Goal: Use online tool/utility: Use online tool/utility

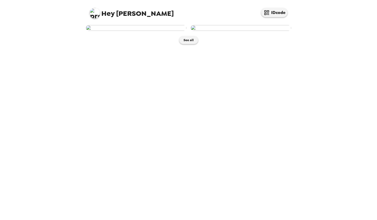
click at [228, 31] on img at bounding box center [241, 28] width 101 height 6
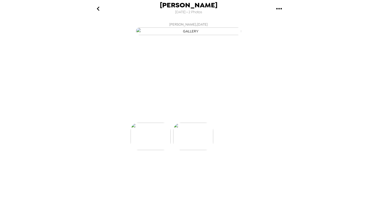
scroll to position [0, 42]
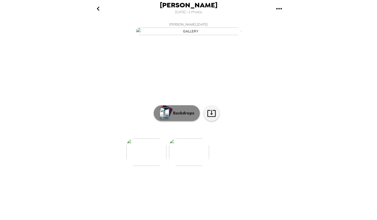
click at [189, 116] on p "Backdrops" at bounding box center [182, 113] width 24 height 6
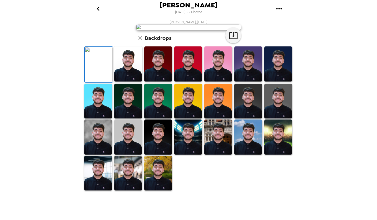
scroll to position [97, 0]
click at [236, 81] on img at bounding box center [248, 63] width 28 height 35
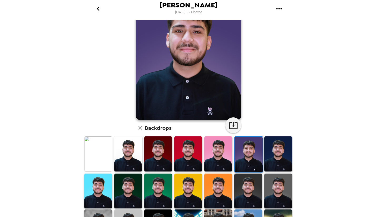
scroll to position [39, 0]
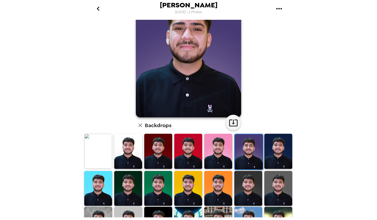
click at [105, 191] on img at bounding box center [98, 188] width 28 height 35
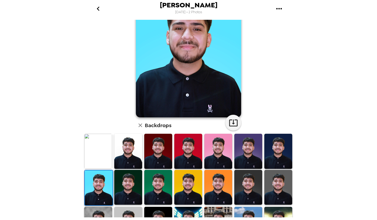
click at [121, 206] on div at bounding box center [128, 224] width 30 height 36
click at [103, 210] on img at bounding box center [98, 223] width 28 height 35
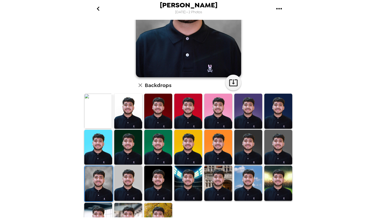
scroll to position [97, 0]
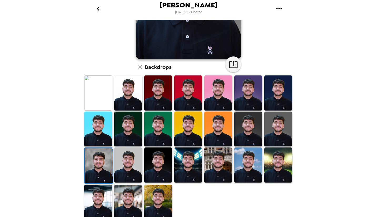
click at [156, 197] on img at bounding box center [158, 201] width 28 height 35
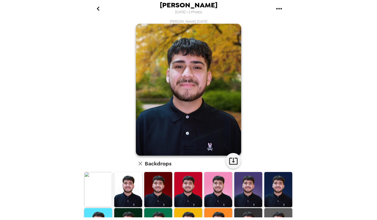
scroll to position [0, 0]
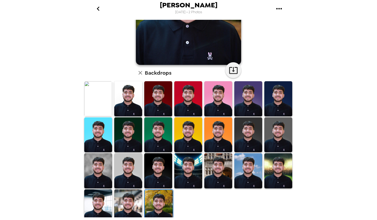
click at [92, 166] on img at bounding box center [98, 170] width 28 height 35
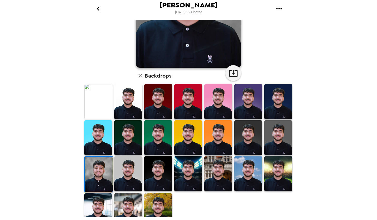
scroll to position [97, 0]
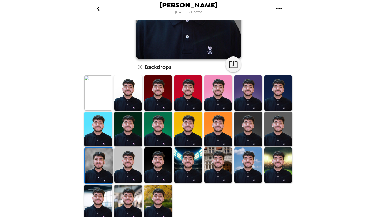
click at [276, 126] on img at bounding box center [278, 128] width 28 height 35
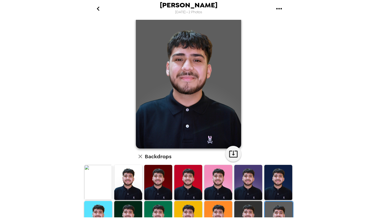
scroll to position [0, 0]
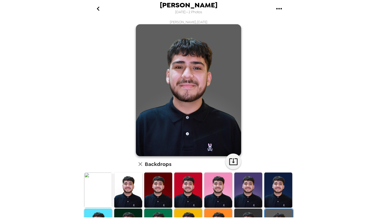
click at [272, 188] on img at bounding box center [278, 189] width 28 height 35
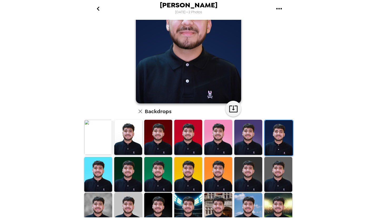
scroll to position [79, 0]
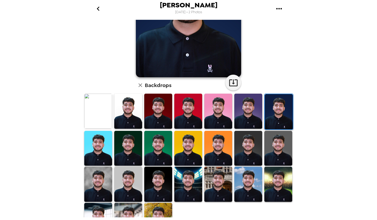
click at [152, 186] on img at bounding box center [158, 183] width 28 height 35
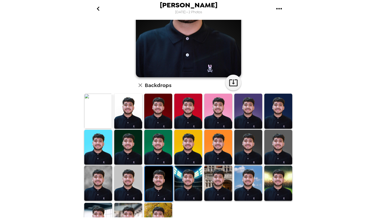
click at [151, 204] on img at bounding box center [158, 219] width 28 height 35
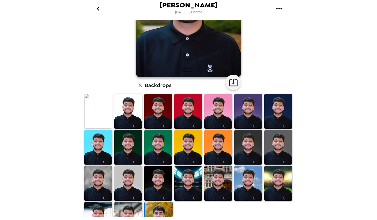
click at [132, 205] on img at bounding box center [128, 218] width 28 height 35
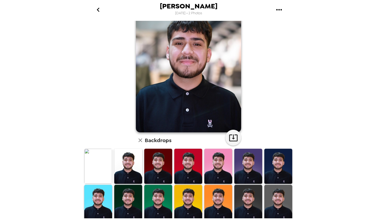
scroll to position [0, 0]
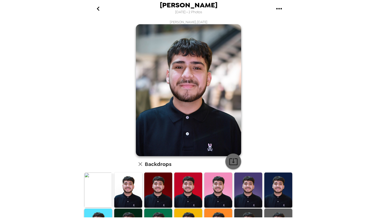
click at [231, 159] on icon "button" at bounding box center [233, 161] width 8 height 7
